Goal: Information Seeking & Learning: Learn about a topic

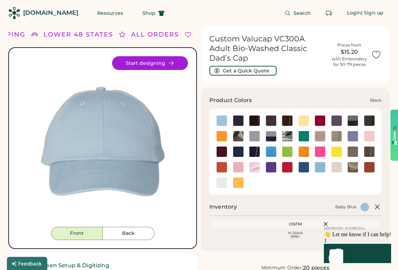
click at [238, 116] on img at bounding box center [238, 121] width 10 height 10
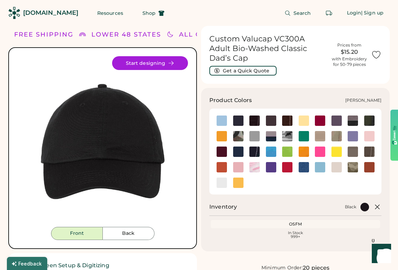
click at [304, 131] on img at bounding box center [304, 136] width 10 height 10
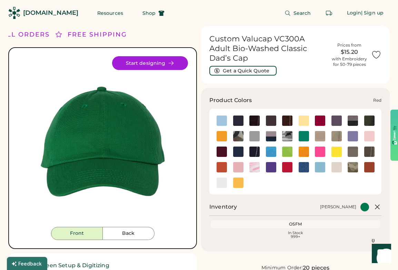
click at [288, 162] on img at bounding box center [287, 167] width 10 height 10
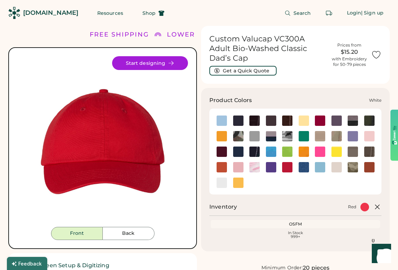
click at [222, 178] on img at bounding box center [222, 183] width 10 height 10
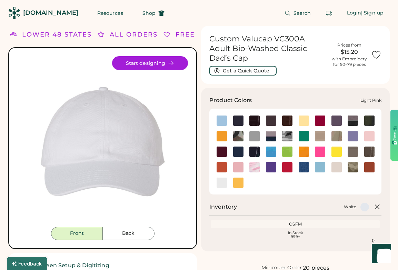
click at [369, 131] on img at bounding box center [369, 136] width 10 height 10
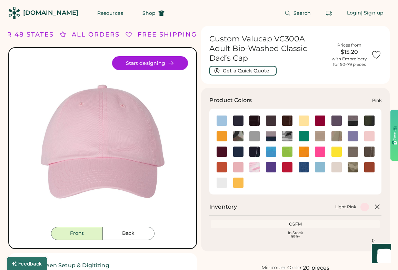
click at [239, 162] on img at bounding box center [238, 167] width 10 height 10
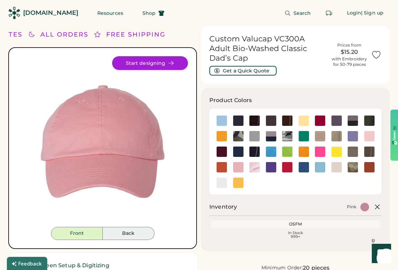
click at [127, 231] on button "Back" at bounding box center [129, 233] width 52 height 13
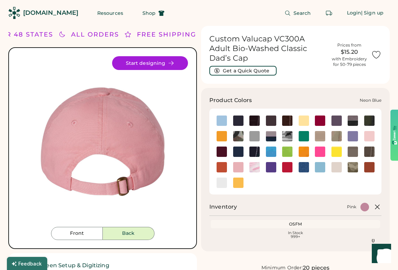
click at [272, 147] on img at bounding box center [271, 152] width 10 height 10
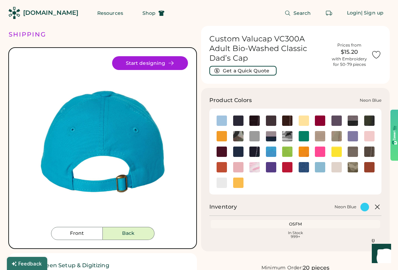
click at [271, 147] on img at bounding box center [271, 152] width 10 height 10
click at [303, 162] on img at bounding box center [304, 167] width 10 height 10
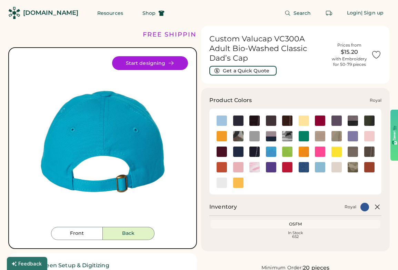
click at [303, 162] on img at bounding box center [304, 167] width 10 height 10
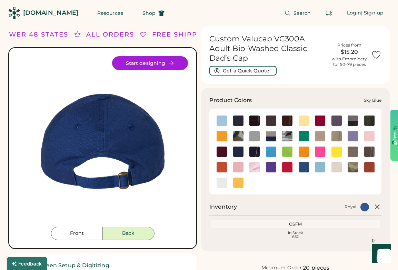
click at [319, 162] on img at bounding box center [320, 167] width 10 height 10
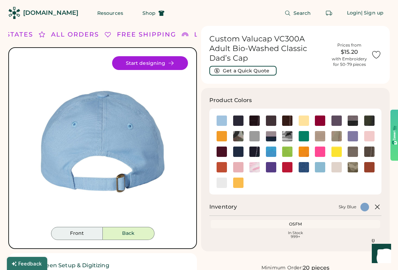
click at [86, 233] on button "Front" at bounding box center [77, 233] width 52 height 13
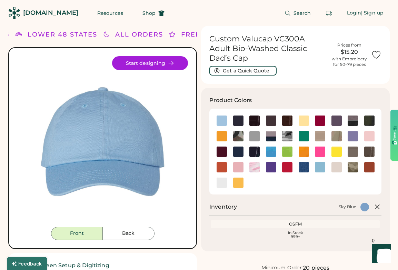
click at [54, 87] on img at bounding box center [102, 141] width 171 height 171
click at [305, 162] on img at bounding box center [304, 167] width 10 height 10
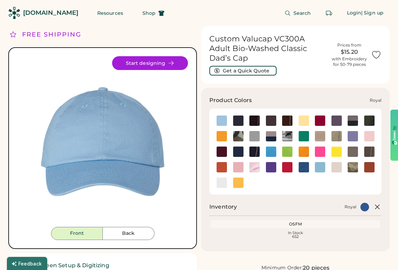
click at [305, 162] on img at bounding box center [304, 167] width 10 height 10
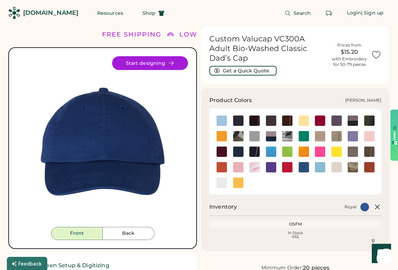
click at [353, 162] on img at bounding box center [353, 167] width 10 height 10
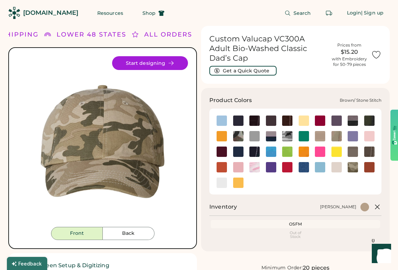
click at [287, 116] on img at bounding box center [287, 121] width 10 height 10
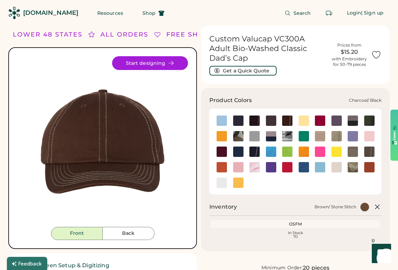
click at [354, 116] on img at bounding box center [353, 121] width 10 height 10
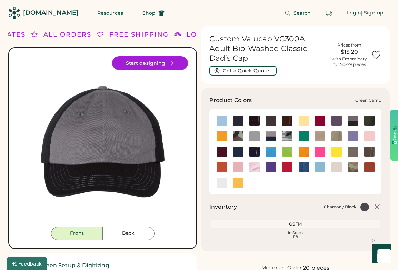
click at [240, 131] on img at bounding box center [238, 136] width 10 height 10
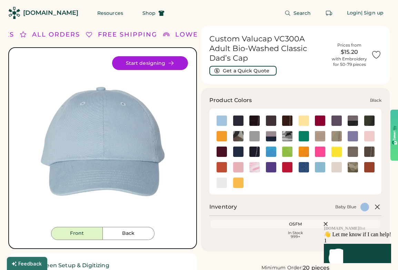
click at [238, 116] on img at bounding box center [238, 121] width 10 height 10
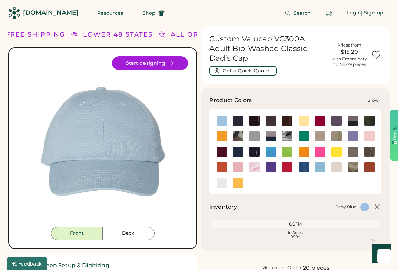
click at [270, 116] on img at bounding box center [271, 121] width 10 height 10
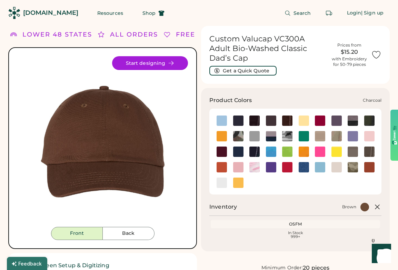
click at [335, 116] on img at bounding box center [336, 121] width 10 height 10
